Goal: Find specific page/section: Find specific page/section

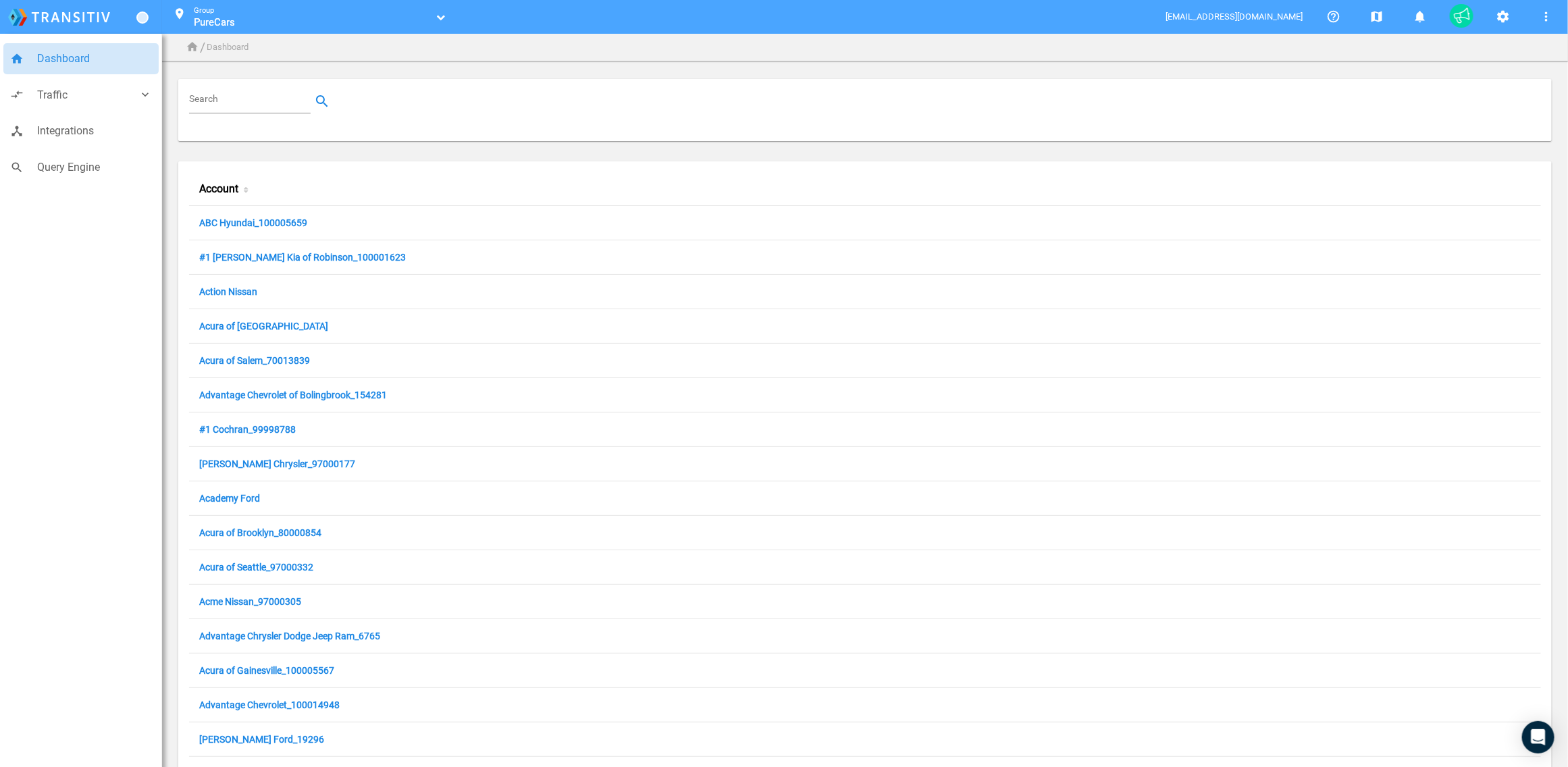
click at [245, 105] on input "Search" at bounding box center [252, 101] width 127 height 16
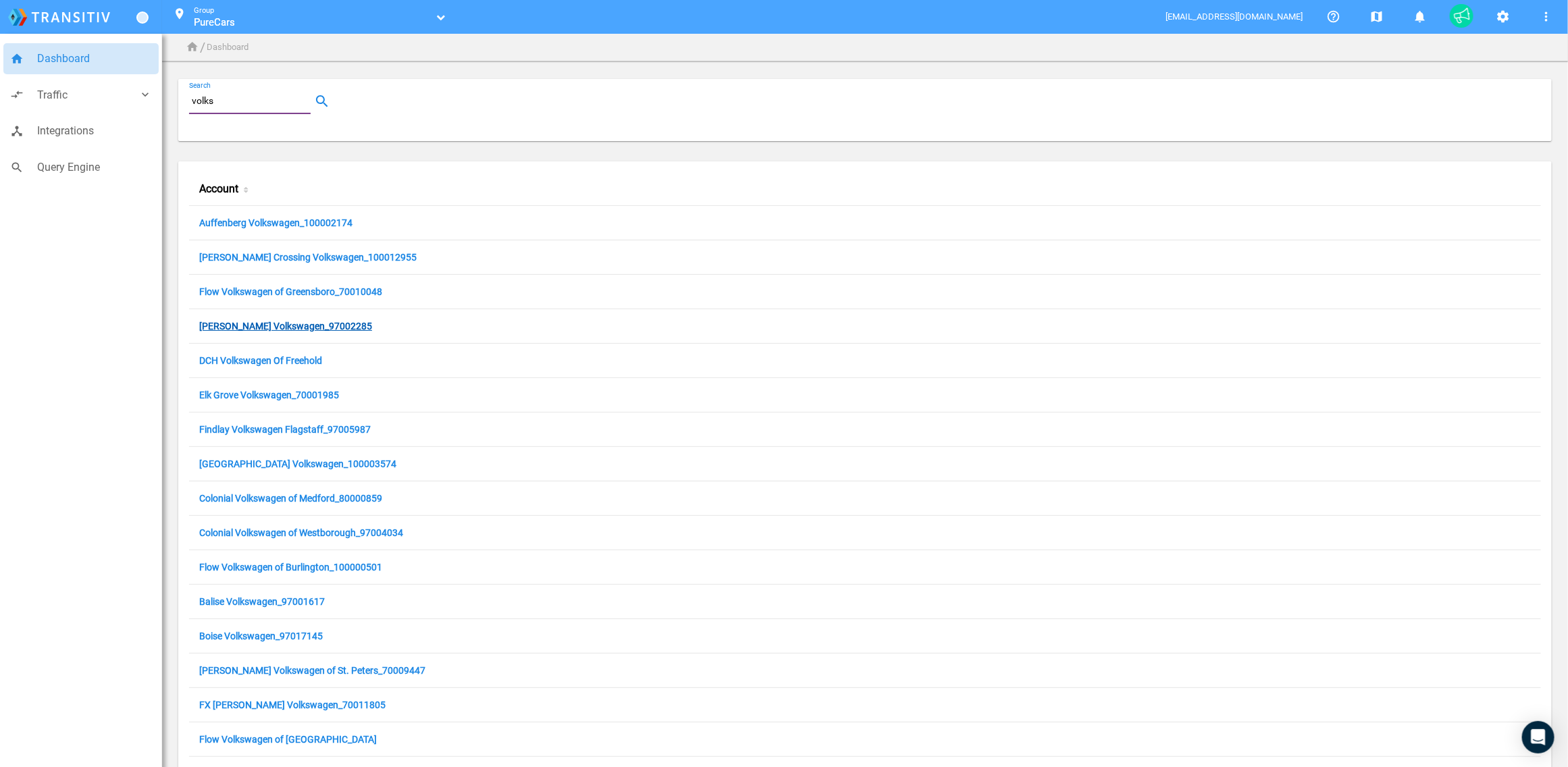
type input "volks"
click at [270, 330] on link "[PERSON_NAME] Volkswagen_97002285" at bounding box center [285, 327] width 173 height 13
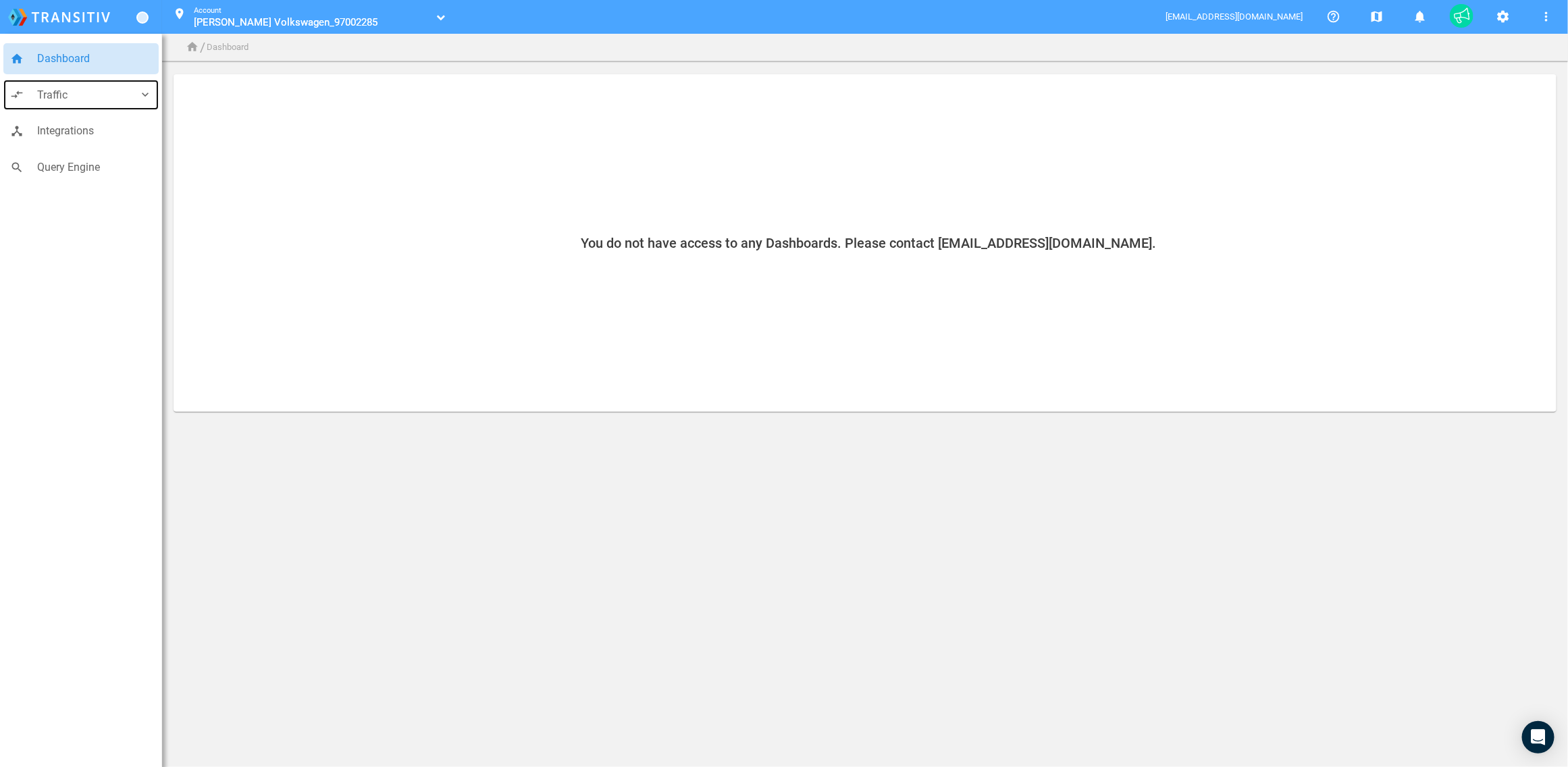
drag, startPoint x: 74, startPoint y: 85, endPoint x: 72, endPoint y: 110, distance: 25.1
click at [74, 87] on span "Traffic" at bounding box center [88, 95] width 101 height 18
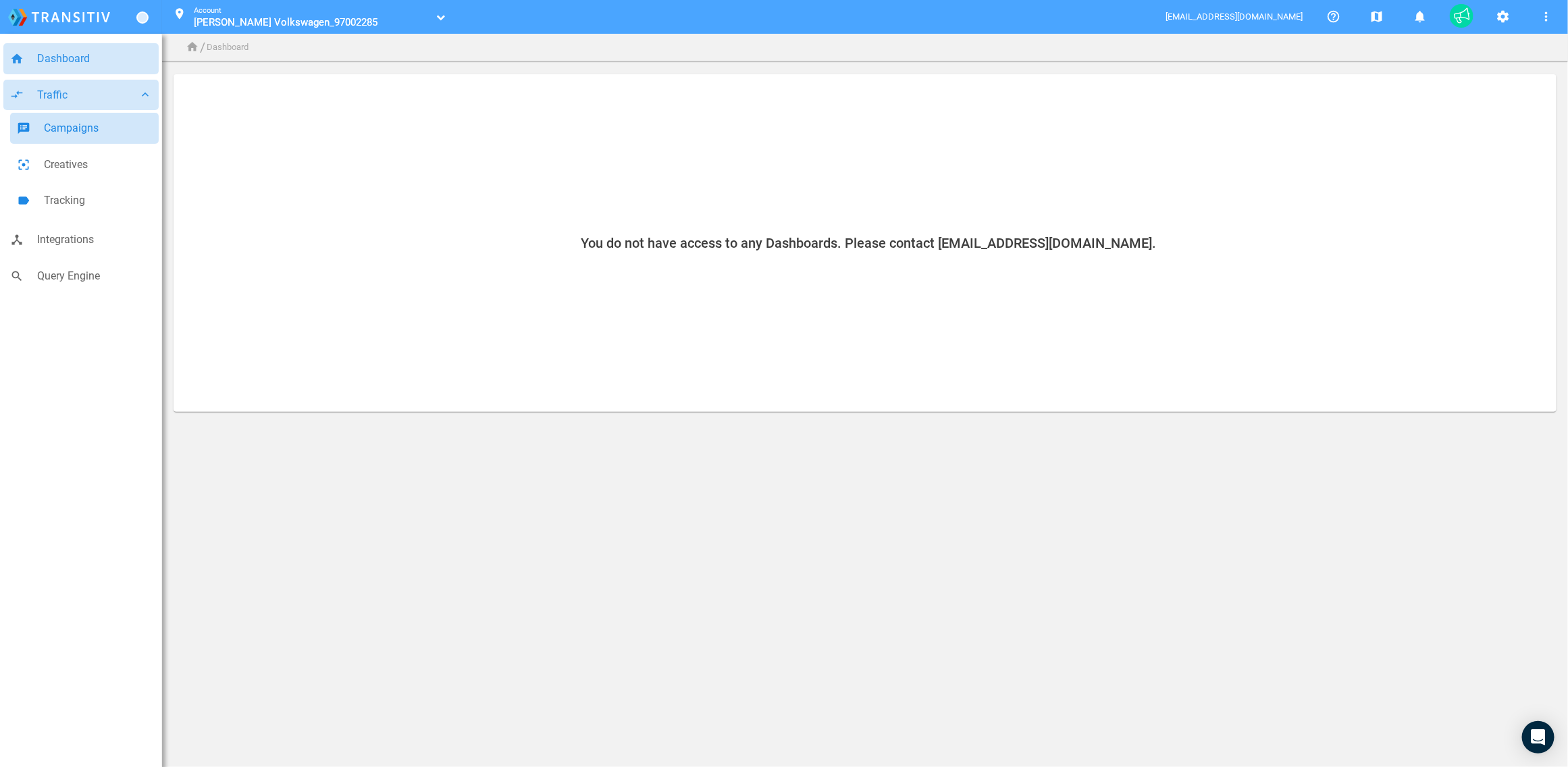
click at [68, 134] on span "Campaigns" at bounding box center [98, 128] width 108 height 18
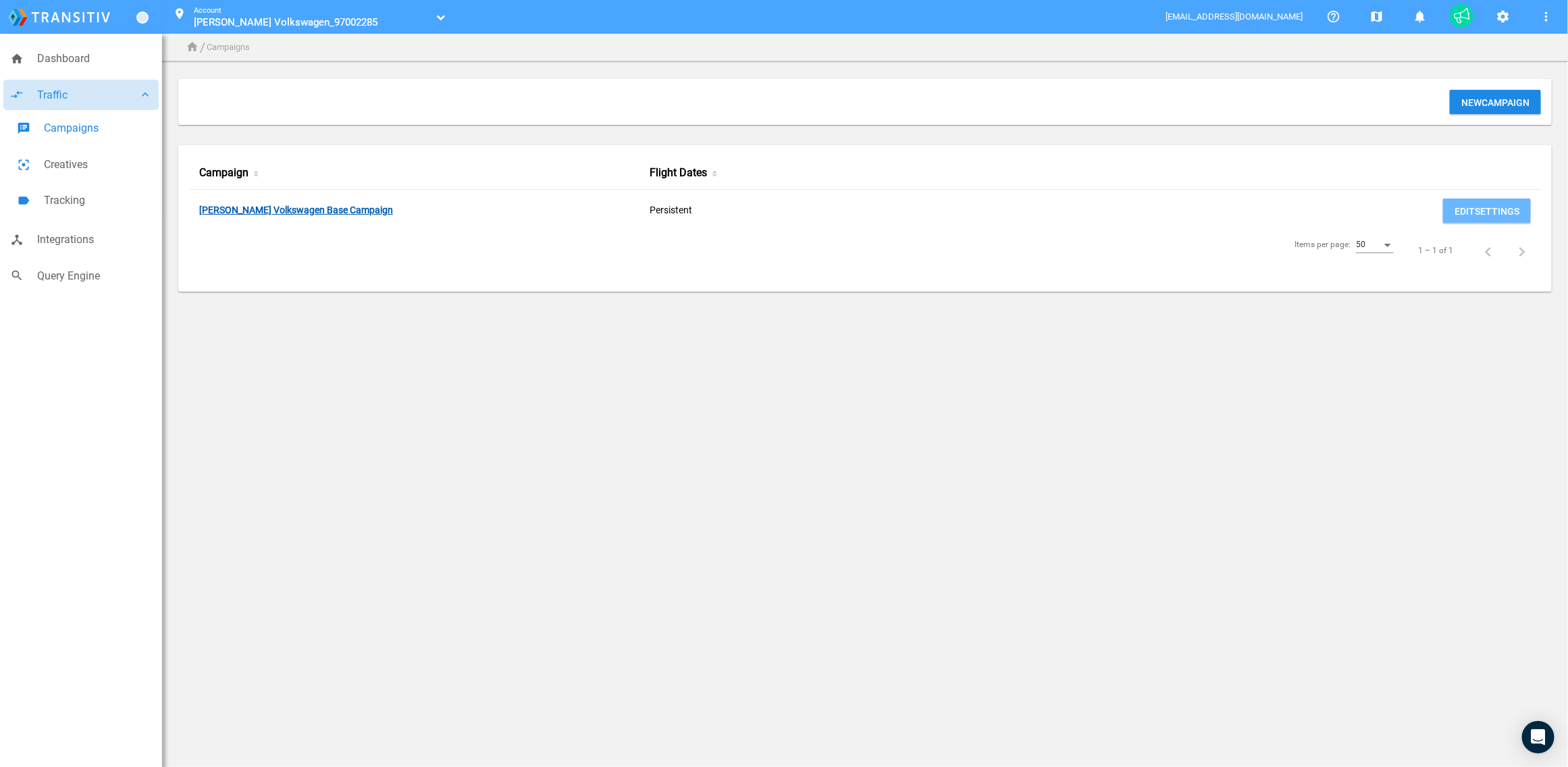
click at [332, 209] on link "[PERSON_NAME] Volkswagen Base Campaign" at bounding box center [296, 211] width 194 height 13
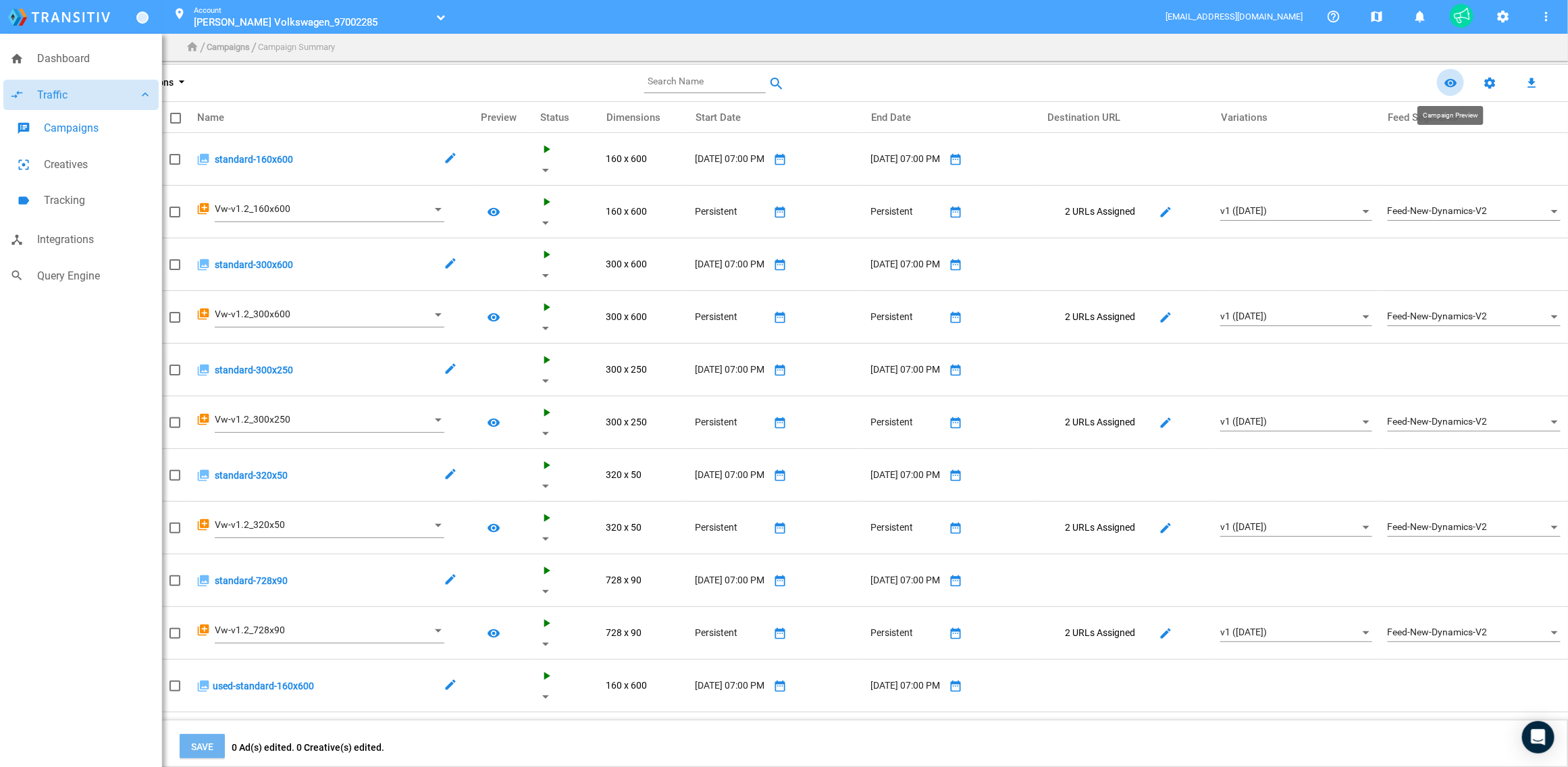
click at [1458, 83] on mat-icon "remove_red_eye" at bounding box center [1450, 83] width 16 height 16
